Goal: Task Accomplishment & Management: Use online tool/utility

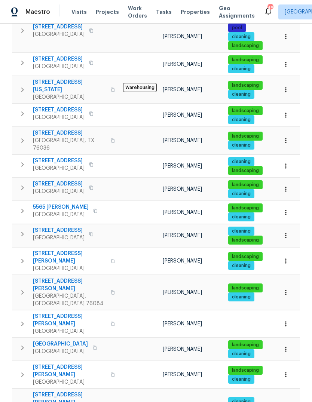
scroll to position [163, 0]
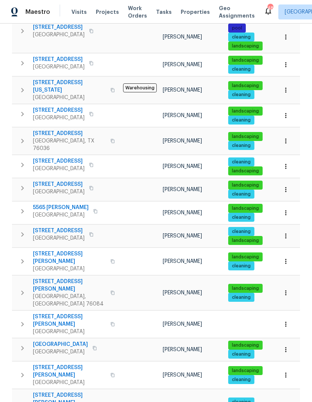
click at [110, 259] on icon "button" at bounding box center [112, 261] width 4 height 4
click at [108, 253] on button "button" at bounding box center [112, 262] width 9 height 18
click at [47, 250] on span "2617 Whitehurst Dr" at bounding box center [69, 257] width 73 height 15
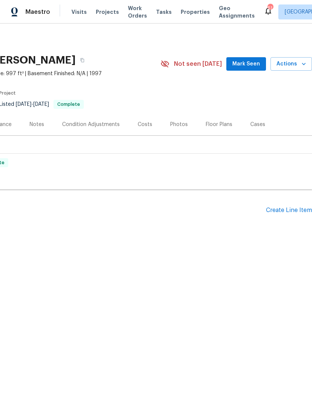
scroll to position [0, 111]
click at [280, 208] on div "Create Line Item" at bounding box center [289, 210] width 46 height 7
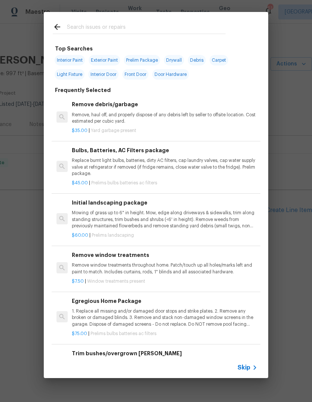
click at [249, 267] on span "Skip" at bounding box center [244, 367] width 13 height 7
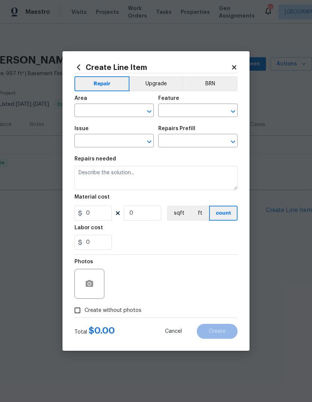
click at [117, 110] on input "text" at bounding box center [103, 112] width 58 height 12
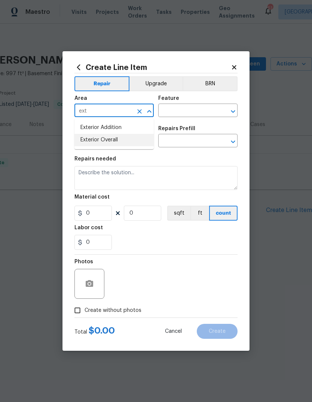
click at [97, 143] on li "Exterior Overall" at bounding box center [113, 140] width 79 height 12
type input "Exterior Overall"
click at [187, 109] on input "text" at bounding box center [187, 112] width 58 height 12
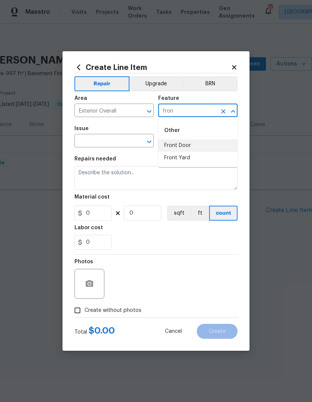
click at [198, 141] on li "Front Door" at bounding box center [197, 146] width 79 height 12
type input "Front Door"
click at [90, 143] on input "text" at bounding box center [103, 142] width 58 height 12
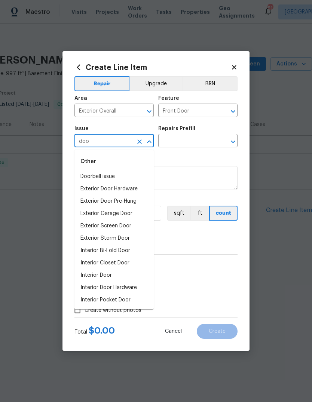
click at [89, 188] on li "Exterior Door Hardware" at bounding box center [113, 189] width 79 height 12
type input "Exterior Door Hardware"
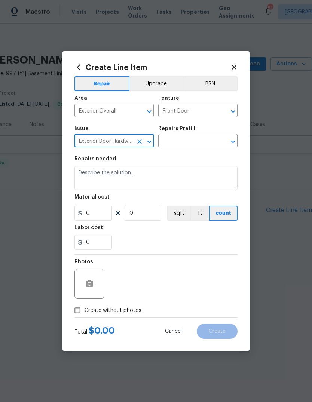
click at [195, 137] on input "text" at bounding box center [187, 142] width 58 height 12
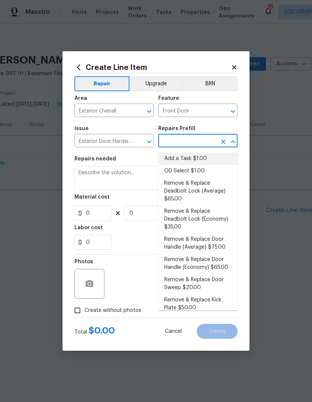
click at [191, 157] on li "Add a Task $1.00" at bounding box center [197, 159] width 79 height 12
type input "Add a Task $1.00"
type input "Interior Door"
type textarea "HPM to detail"
type input "1"
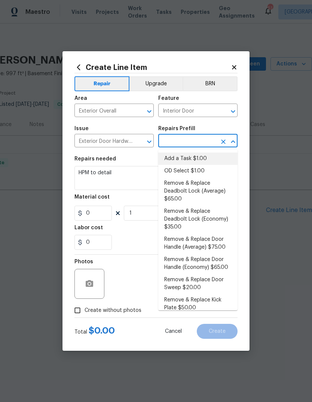
type input "Add a Task $1.00"
type input "1"
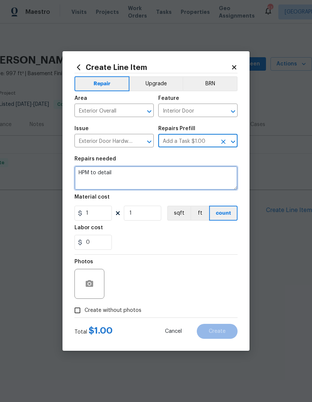
click at [151, 170] on textarea "HPM to detail" at bounding box center [155, 178] width 163 height 24
click at [122, 171] on textarea "HPM to detail" at bounding box center [155, 178] width 163 height 24
type textarea "H"
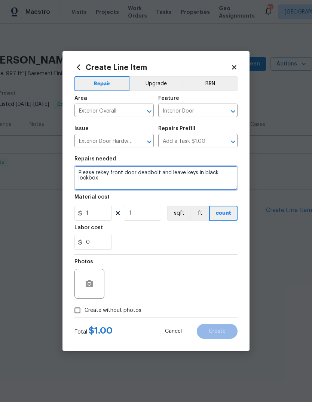
type textarea "Please rekey front door deadbolt and leave keys in black lockbox"
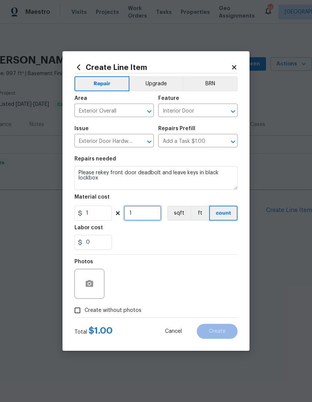
click at [141, 216] on input "1" at bounding box center [142, 213] width 37 height 15
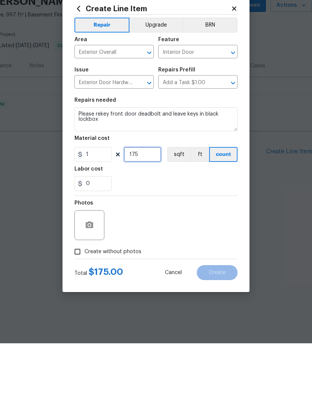
type input "175"
click at [77, 267] on input "Create without photos" at bounding box center [77, 310] width 14 height 14
checkbox input "true"
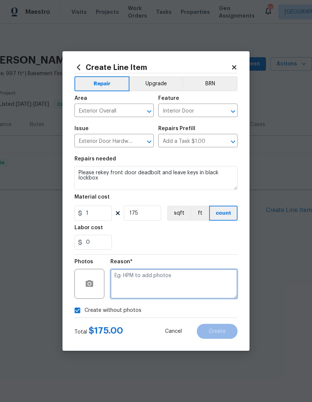
click at [181, 267] on textarea at bounding box center [173, 284] width 127 height 30
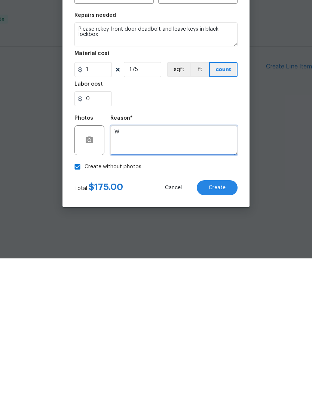
type textarea "W"
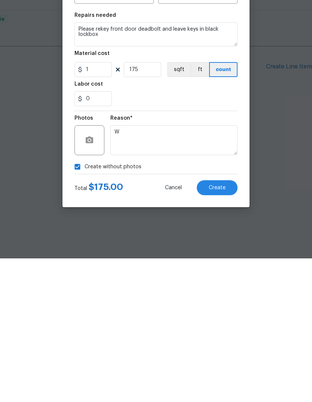
click at [219, 267] on span "Create" at bounding box center [217, 332] width 17 height 6
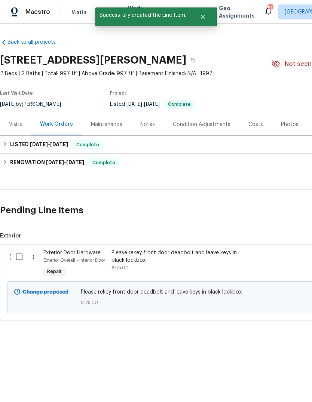
scroll to position [0, 0]
click at [18, 256] on input "checkbox" at bounding box center [21, 257] width 21 height 16
checkbox input "true"
click at [271, 267] on span "Create Work Order" at bounding box center [269, 383] width 50 height 9
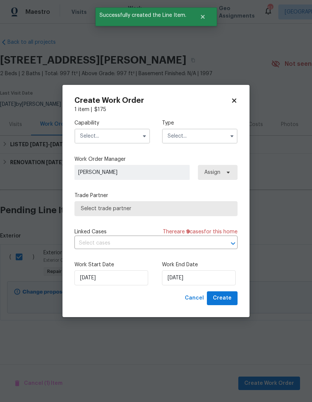
click at [118, 134] on input "text" at bounding box center [112, 136] width 76 height 15
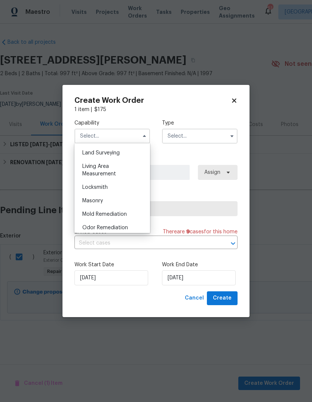
scroll to position [513, 0]
click at [121, 186] on div "Locksmith" at bounding box center [112, 186] width 72 height 13
type input "Locksmith"
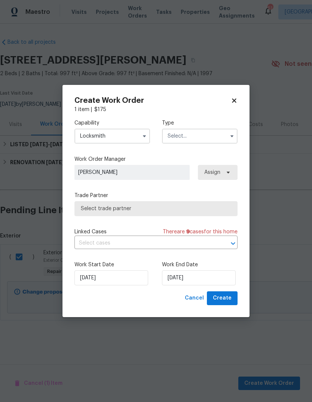
click at [202, 137] on input "text" at bounding box center [200, 136] width 76 height 15
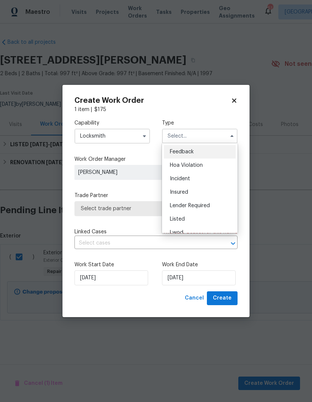
click at [205, 217] on div "Listed" at bounding box center [200, 219] width 72 height 13
type input "Listed"
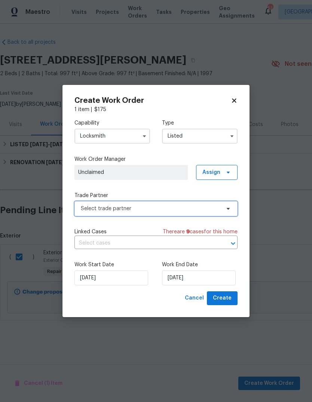
click at [170, 207] on span "Select trade partner" at bounding box center [151, 208] width 140 height 7
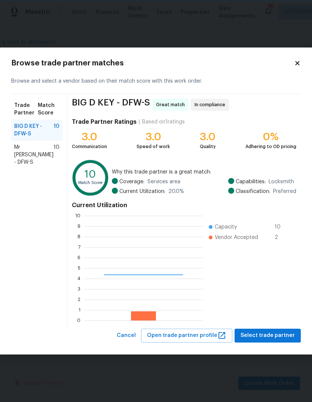
scroll to position [105, 119]
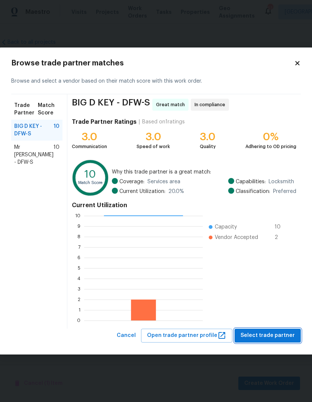
click at [274, 267] on span "Select trade partner" at bounding box center [268, 335] width 54 height 9
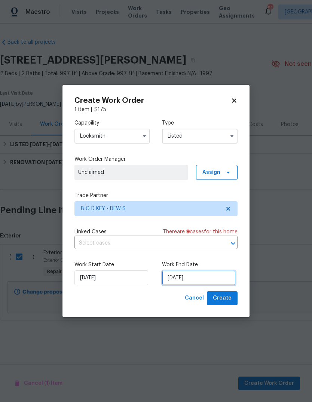
click at [194, 267] on input "[DATE]" at bounding box center [199, 278] width 74 height 15
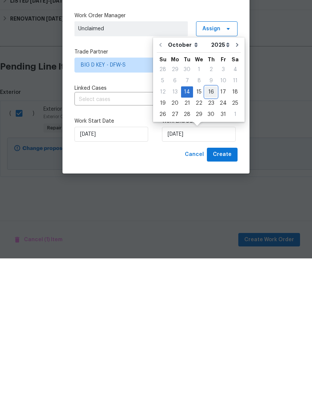
click at [210, 230] on div "16" at bounding box center [211, 235] width 12 height 10
type input "[DATE]"
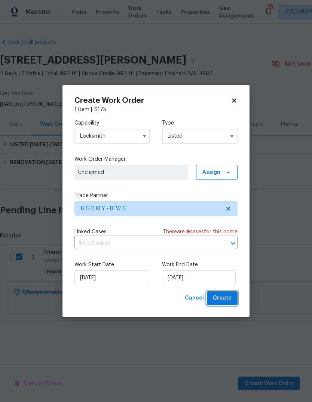
click at [224, 267] on button "Create" at bounding box center [222, 298] width 31 height 14
checkbox input "false"
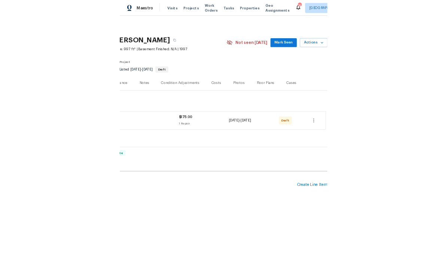
scroll to position [0, 111]
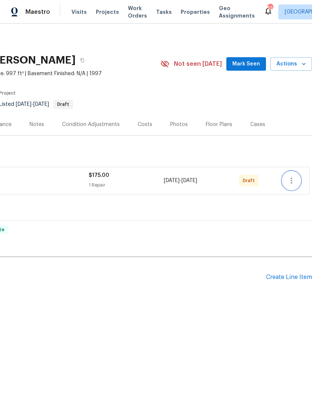
click at [290, 179] on icon "button" at bounding box center [291, 180] width 9 height 9
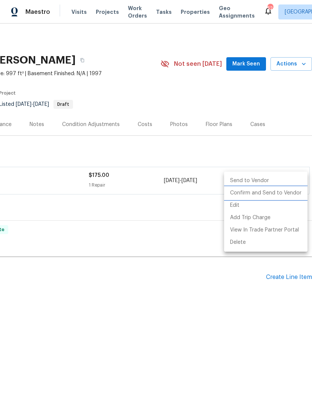
click at [268, 196] on li "Confirm and Send to Vendor" at bounding box center [265, 193] width 83 height 12
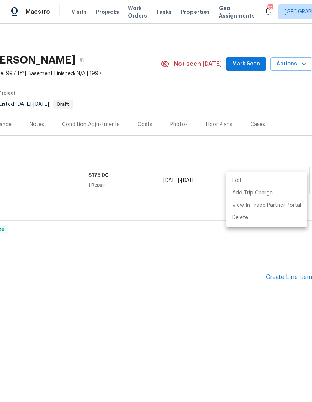
click at [204, 264] on div at bounding box center [156, 201] width 312 height 402
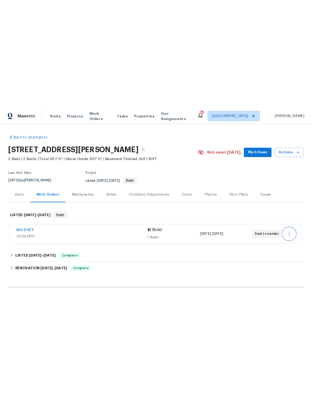
scroll to position [0, 0]
